Goal: Navigation & Orientation: Find specific page/section

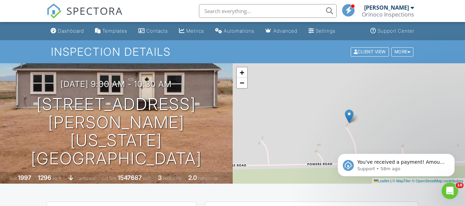
click at [67, 28] on div "Dashboard" at bounding box center [71, 31] width 26 height 6
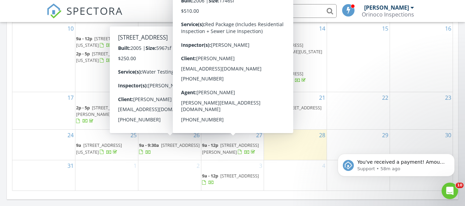
click at [229, 142] on span "7574 Dobbs Dr, Fountain 80817" at bounding box center [230, 148] width 57 height 13
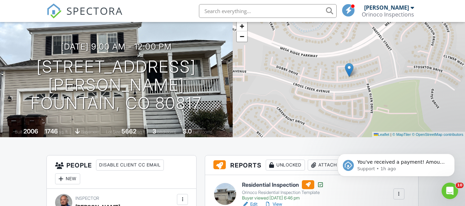
scroll to position [34, 0]
